Goal: Information Seeking & Learning: Learn about a topic

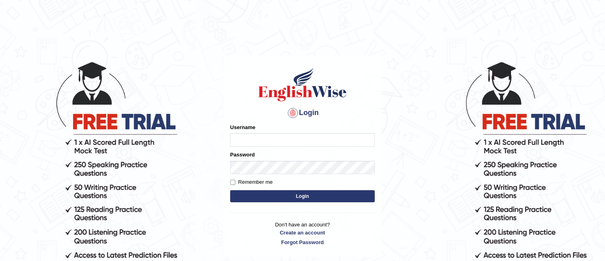
type input "TAKhalid"
click at [296, 199] on button "Login" at bounding box center [302, 196] width 145 height 12
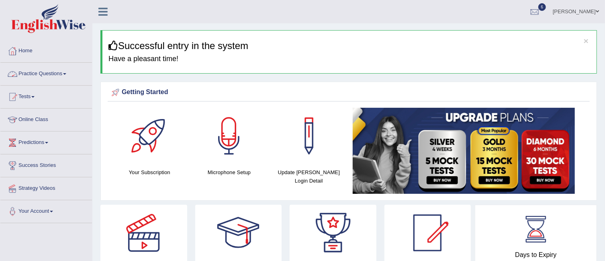
click at [64, 72] on link "Practice Questions" at bounding box center [46, 73] width 92 height 20
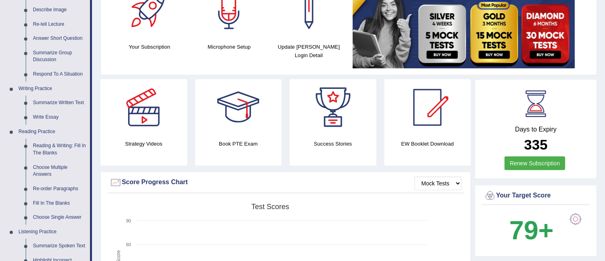
scroll to position [159, 0]
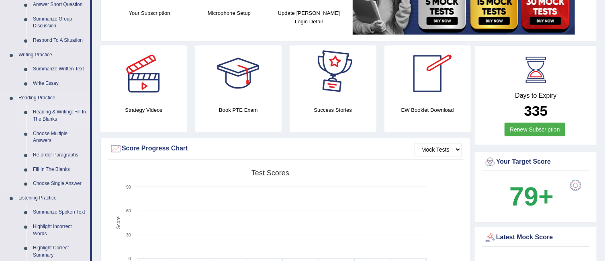
click at [60, 106] on link "Reading & Writing: Fill In The Blanks" at bounding box center [59, 115] width 61 height 21
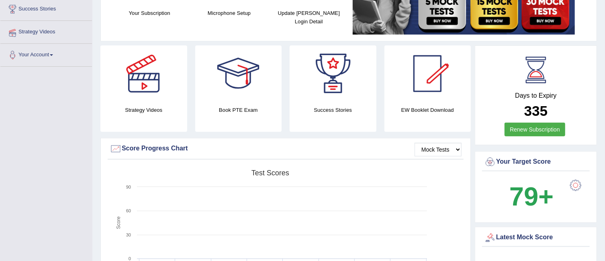
scroll to position [194, 0]
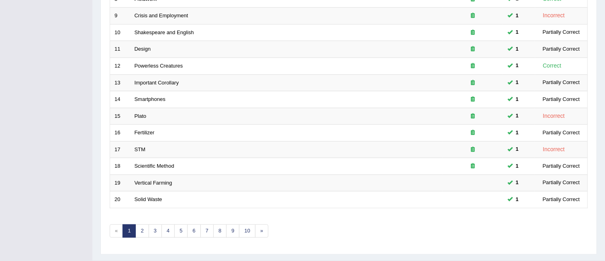
scroll to position [268, 0]
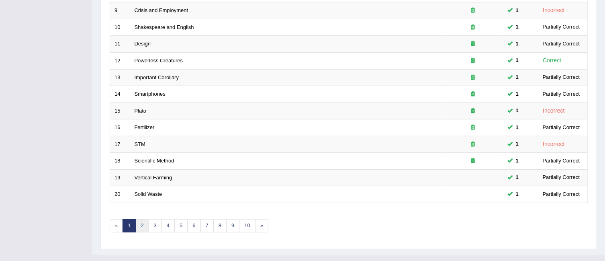
click at [143, 219] on link "2" at bounding box center [141, 225] width 13 height 13
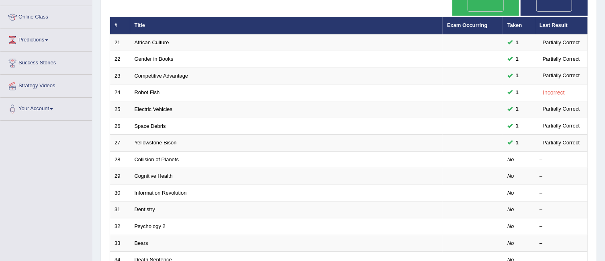
scroll to position [112, 0]
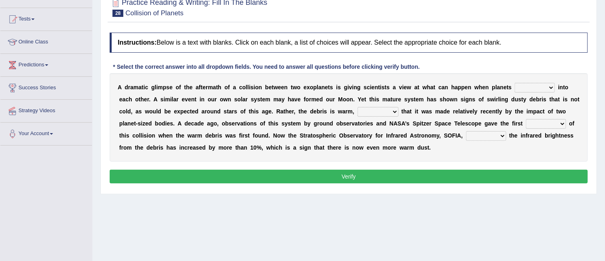
scroll to position [79, 0]
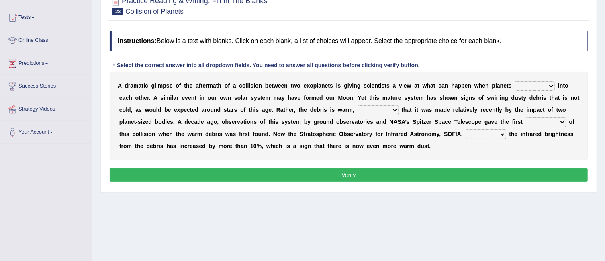
click at [549, 87] on select "crash explore roam implode" at bounding box center [535, 86] width 40 height 10
select select "roam"
click at [515, 81] on select "crash explore roam implode" at bounding box center [535, 86] width 40 height 10
click at [395, 110] on select "reinforcing sentencing forging conducing" at bounding box center [378, 110] width 41 height 10
select select "reinforcing"
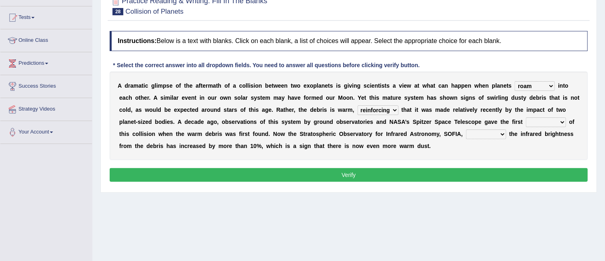
click at [358, 105] on select "reinforcing sentencing forging conducing" at bounding box center [378, 110] width 41 height 10
click at [546, 118] on select "pints faints hints taints" at bounding box center [546, 122] width 40 height 10
select select "hints"
click at [526, 117] on select "pints faints hints taints" at bounding box center [546, 122] width 40 height 10
click at [499, 131] on select "concealed revealed repealed unsealed" at bounding box center [486, 134] width 40 height 10
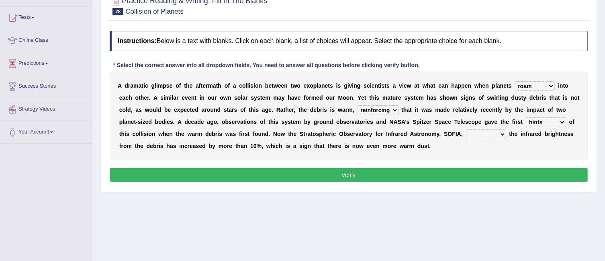
select select "revealed"
click at [466, 129] on select "concealed revealed repealed unsealed" at bounding box center [486, 134] width 40 height 10
click at [467, 175] on button "Verify" at bounding box center [349, 175] width 478 height 14
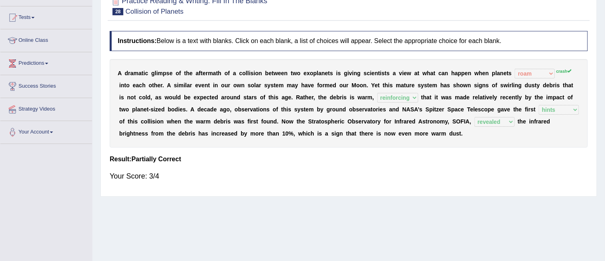
scroll to position [0, 0]
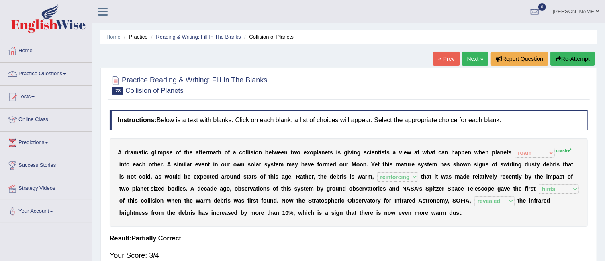
click at [473, 57] on link "Next »" at bounding box center [475, 59] width 27 height 14
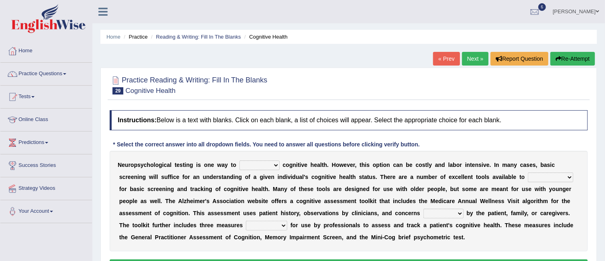
click at [272, 164] on select "obsess assess possess access" at bounding box center [260, 165] width 40 height 10
select select "assess"
click at [240, 160] on select "obsess assess possess access" at bounding box center [260, 165] width 40 height 10
click at [569, 176] on select "stationers practitioners petitioners questioners" at bounding box center [550, 177] width 45 height 10
select select "practitioners"
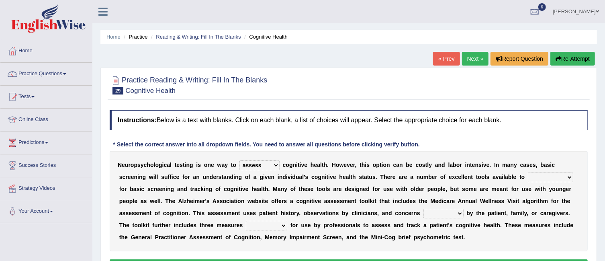
click at [528, 172] on select "stationers practitioners petitioners questioners" at bounding box center [550, 177] width 45 height 10
click at [457, 213] on select "raised rising arising praised" at bounding box center [444, 214] width 40 height 10
select select "arising"
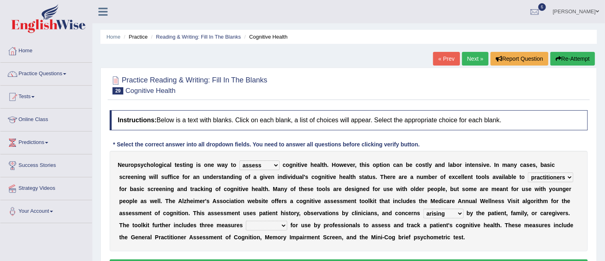
click at [424, 209] on select "raised rising arising praised" at bounding box center [444, 214] width 40 height 10
click at [284, 222] on select "validated intimidated dilapidated antedated" at bounding box center [266, 226] width 41 height 10
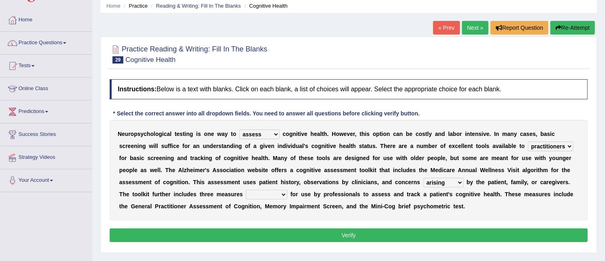
scroll to position [60, 0]
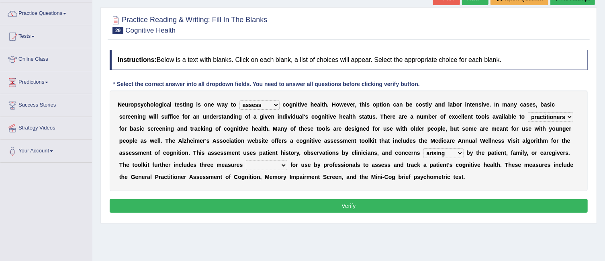
click at [281, 163] on select "validated intimidated dilapidated antedated" at bounding box center [266, 165] width 41 height 10
select select "intimidated"
click at [246, 160] on select "validated intimidated dilapidated antedated" at bounding box center [266, 165] width 41 height 10
click at [269, 206] on button "Verify" at bounding box center [349, 206] width 478 height 14
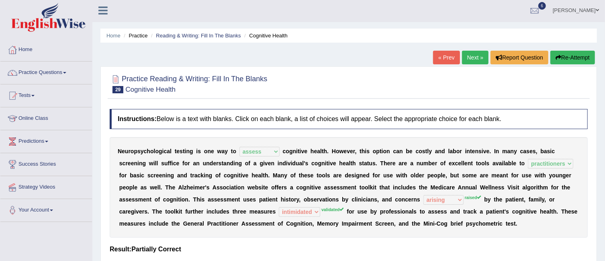
scroll to position [0, 0]
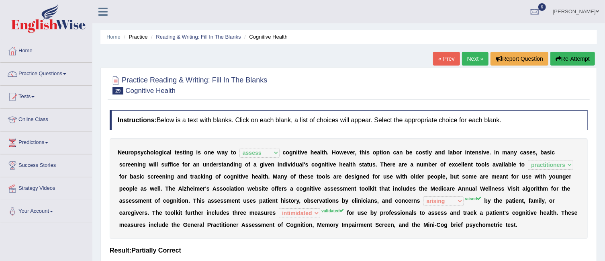
click at [473, 59] on link "Next »" at bounding box center [475, 59] width 27 height 14
